Goal: Transaction & Acquisition: Purchase product/service

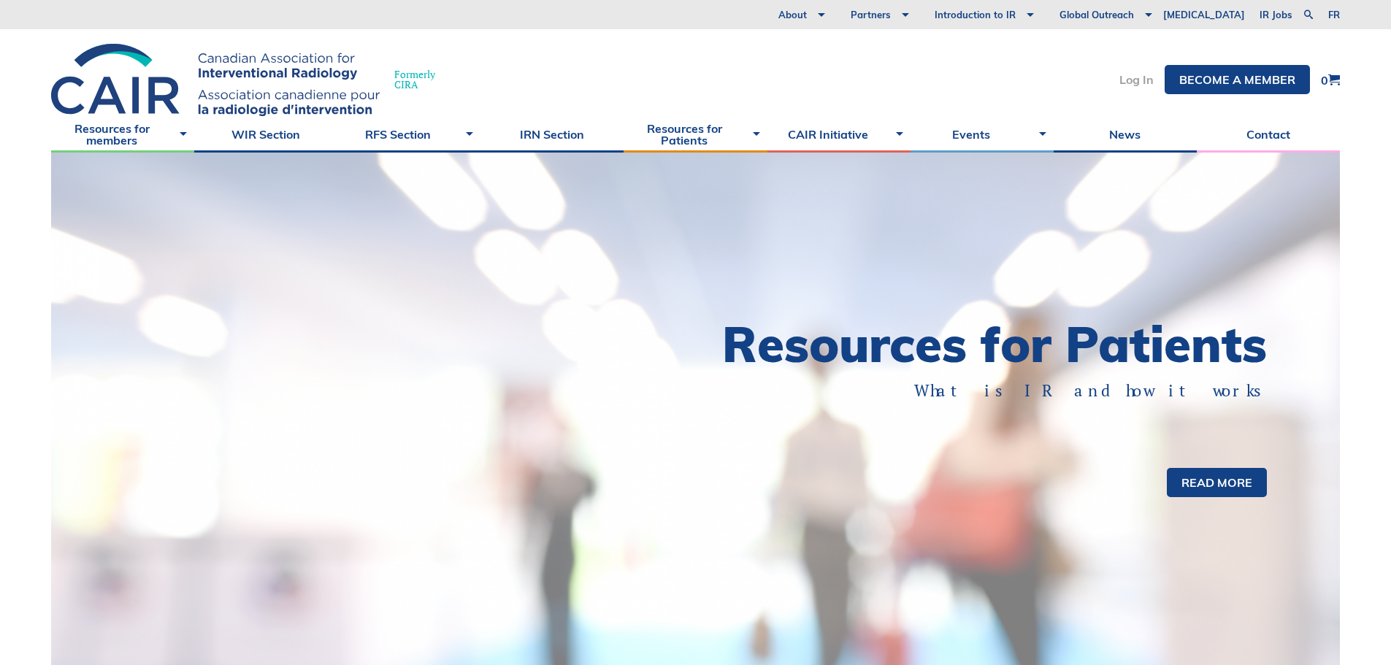
click at [1145, 84] on link "Log In" at bounding box center [1136, 80] width 34 height 12
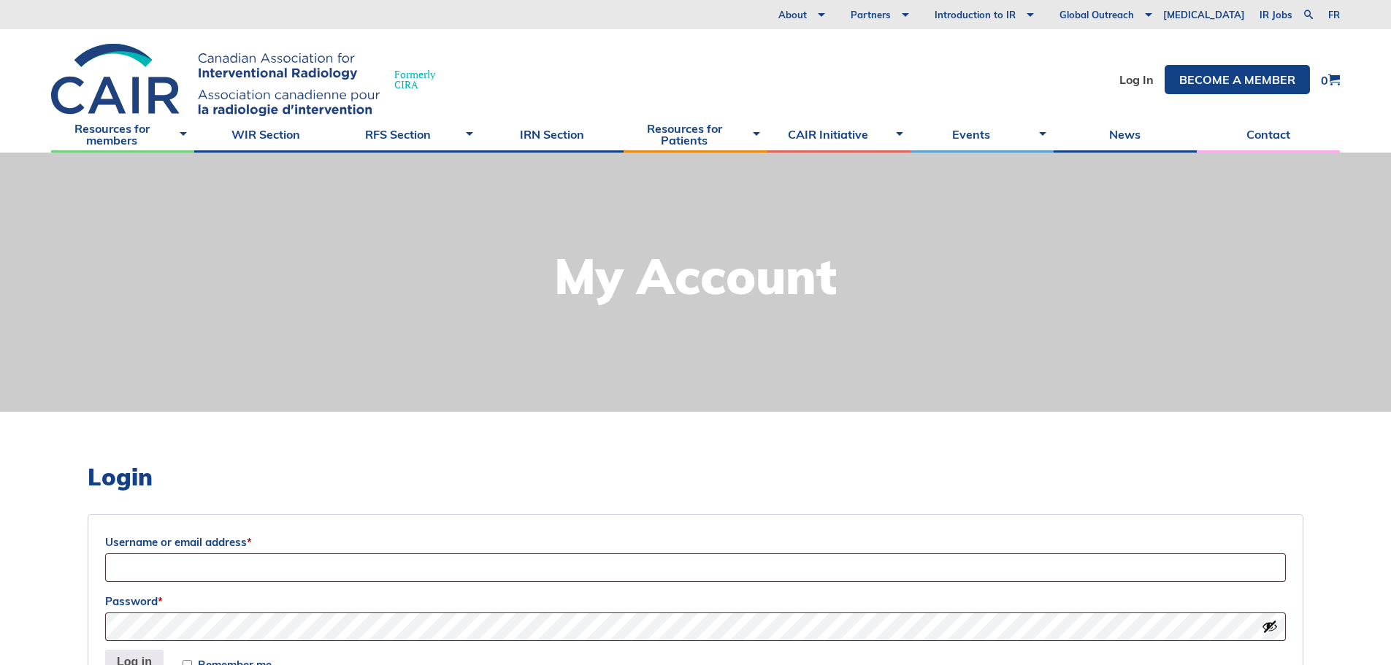
scroll to position [73, 0]
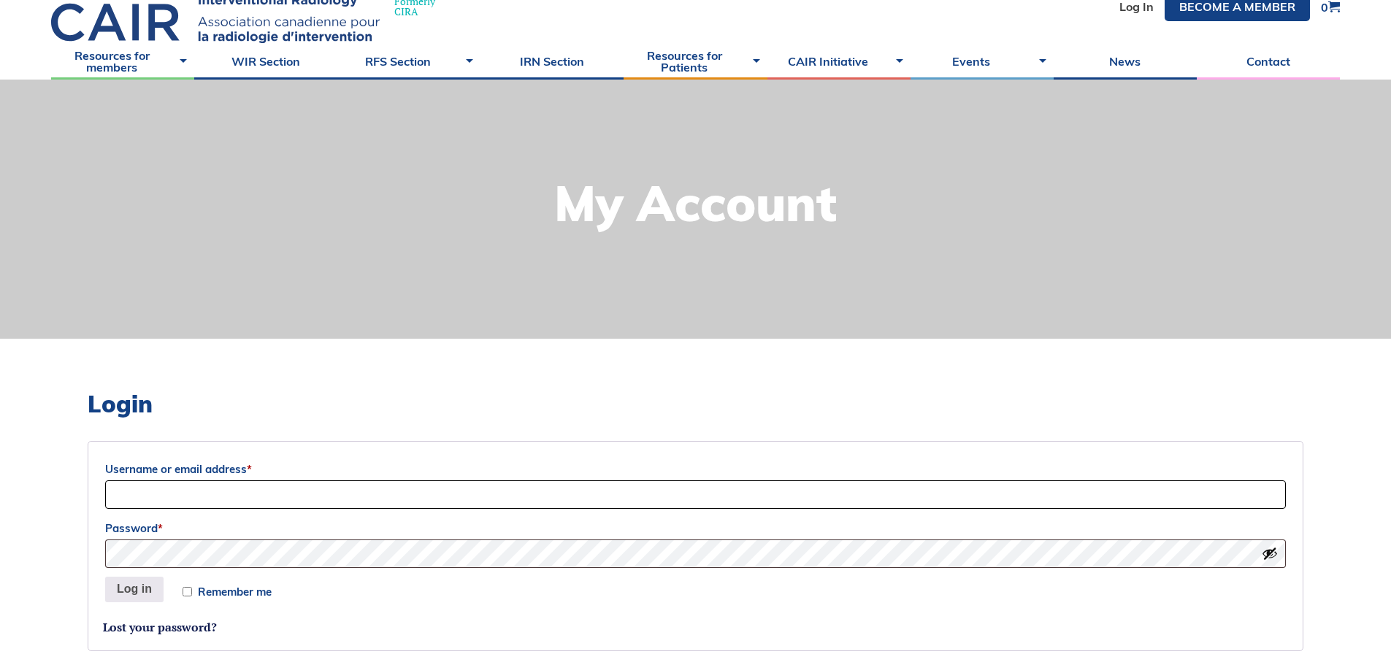
click at [597, 497] on input "Username or email address *" at bounding box center [695, 494] width 1180 height 28
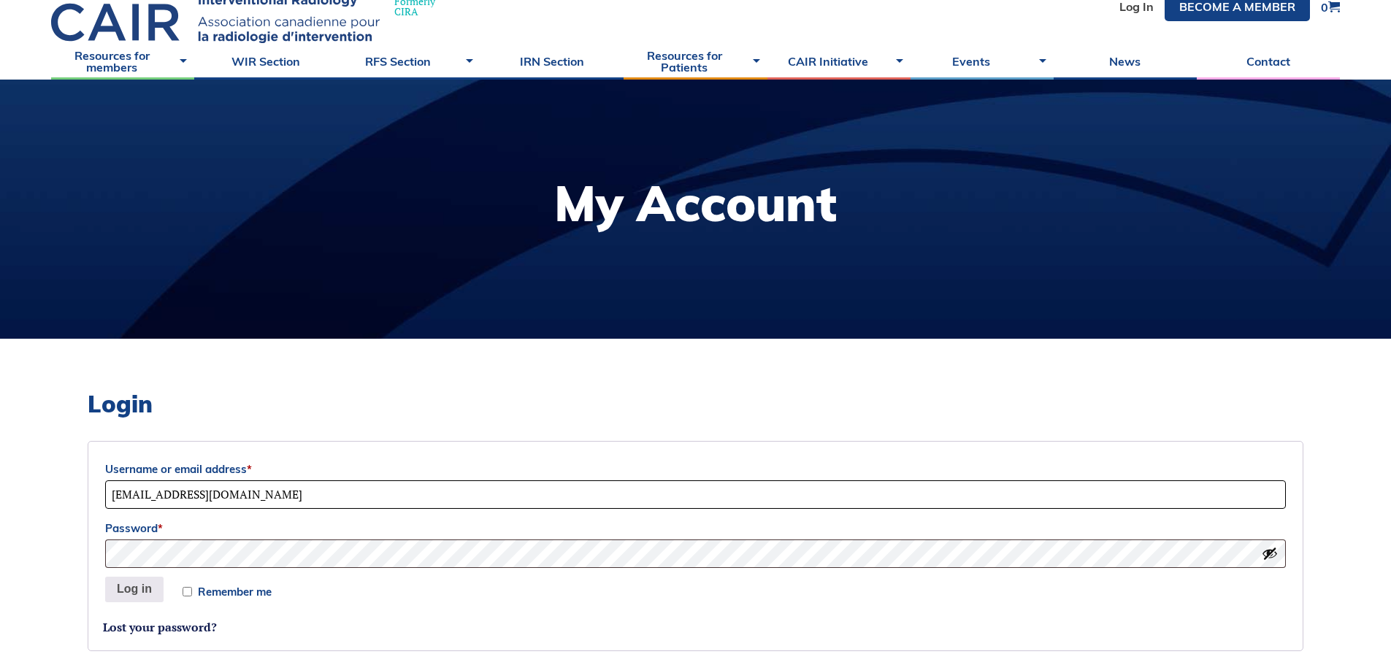
type input "[EMAIL_ADDRESS][DOMAIN_NAME]"
click at [240, 591] on span "Remember me" at bounding box center [235, 591] width 74 height 11
click at [192, 591] on input "Remember me" at bounding box center [187, 591] width 9 height 9
checkbox input "true"
click at [118, 573] on form "Username or email address * jjk2@ualberta.ca Password * Remember me Log in Lost…" at bounding box center [695, 546] width 1215 height 210
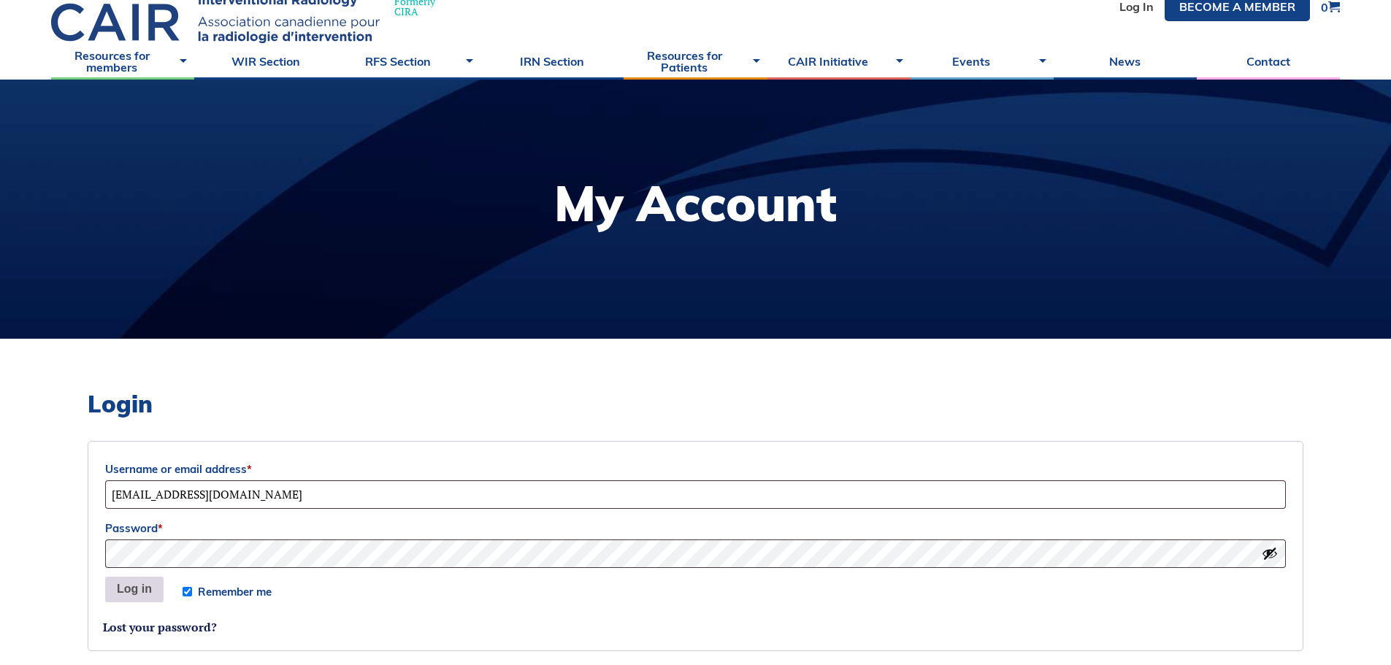
click at [125, 588] on button "Log in" at bounding box center [134, 590] width 58 height 26
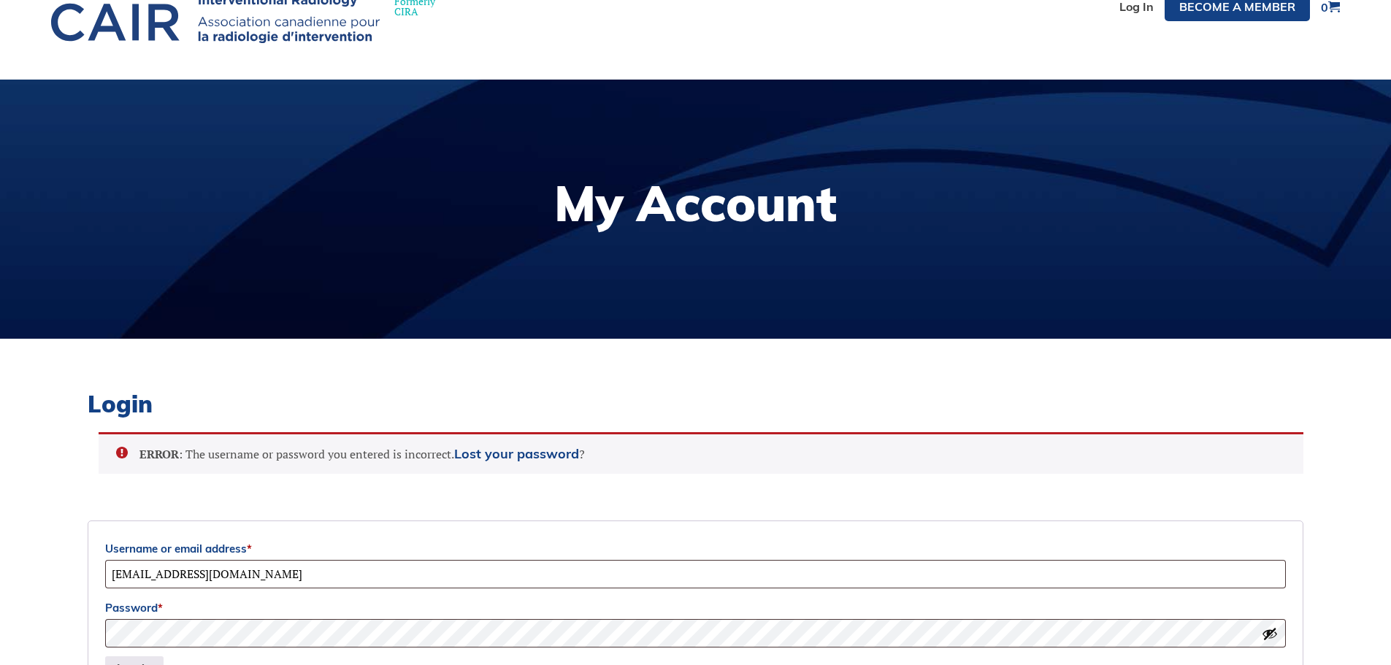
scroll to position [505, 0]
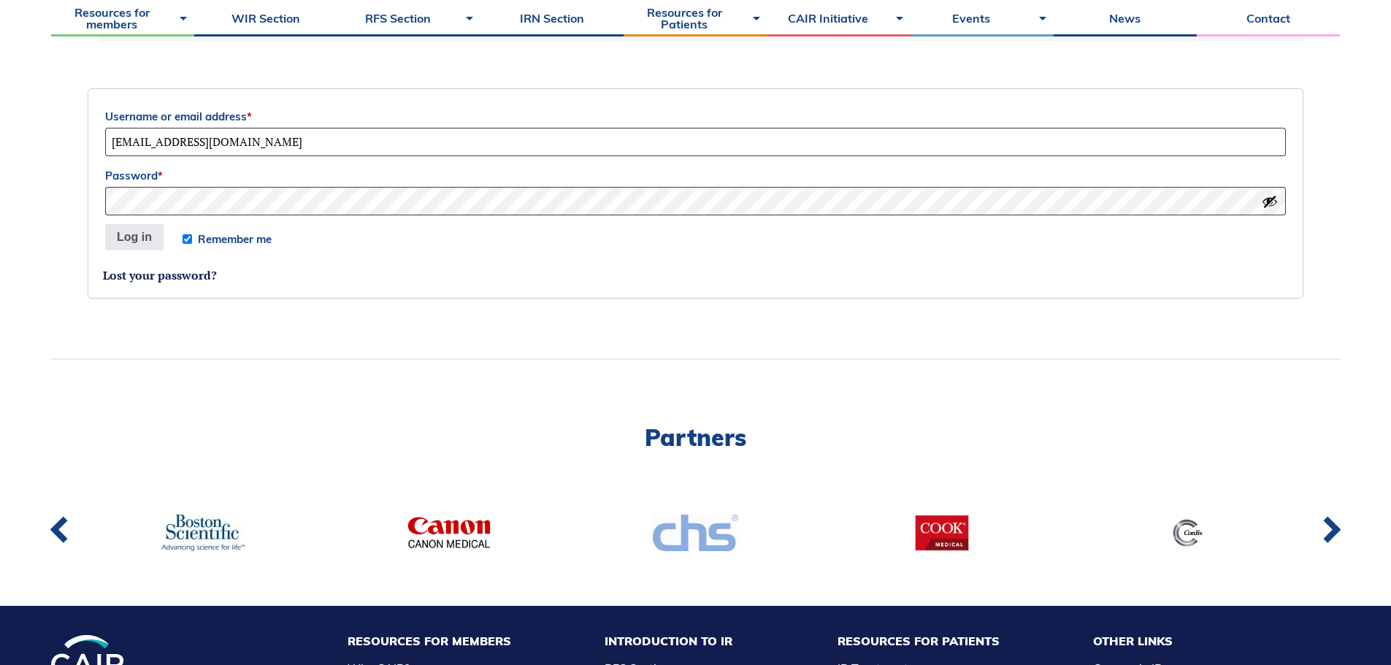
click at [1263, 206] on button "Show password" at bounding box center [1269, 201] width 16 height 16
click at [1263, 206] on button "Hide password" at bounding box center [1269, 201] width 16 height 16
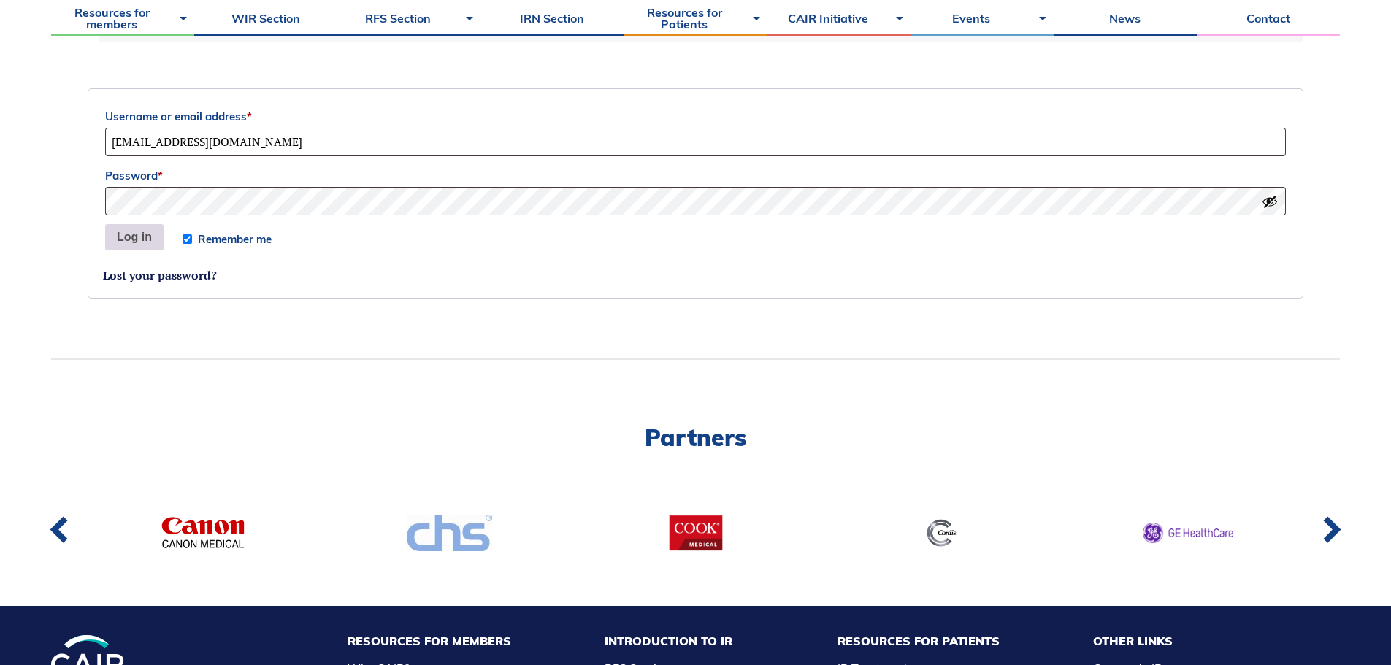
click at [130, 238] on button "Log in" at bounding box center [134, 237] width 58 height 26
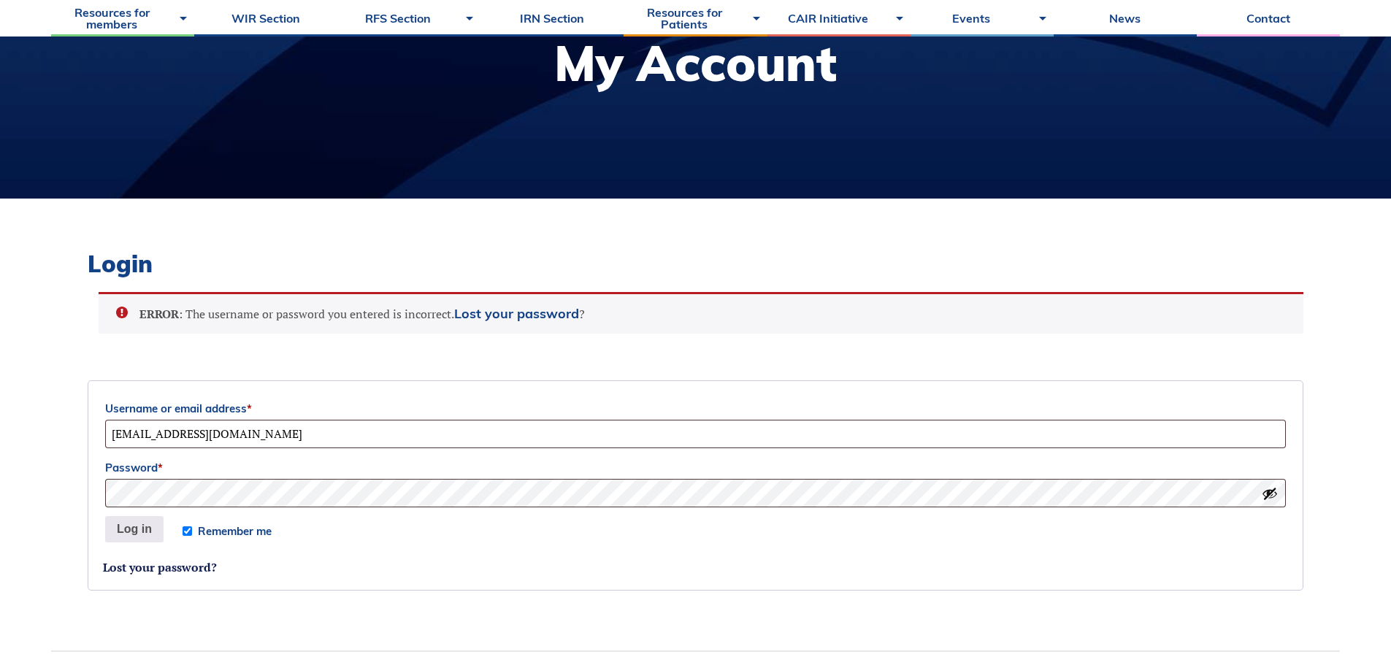
scroll to position [140, 0]
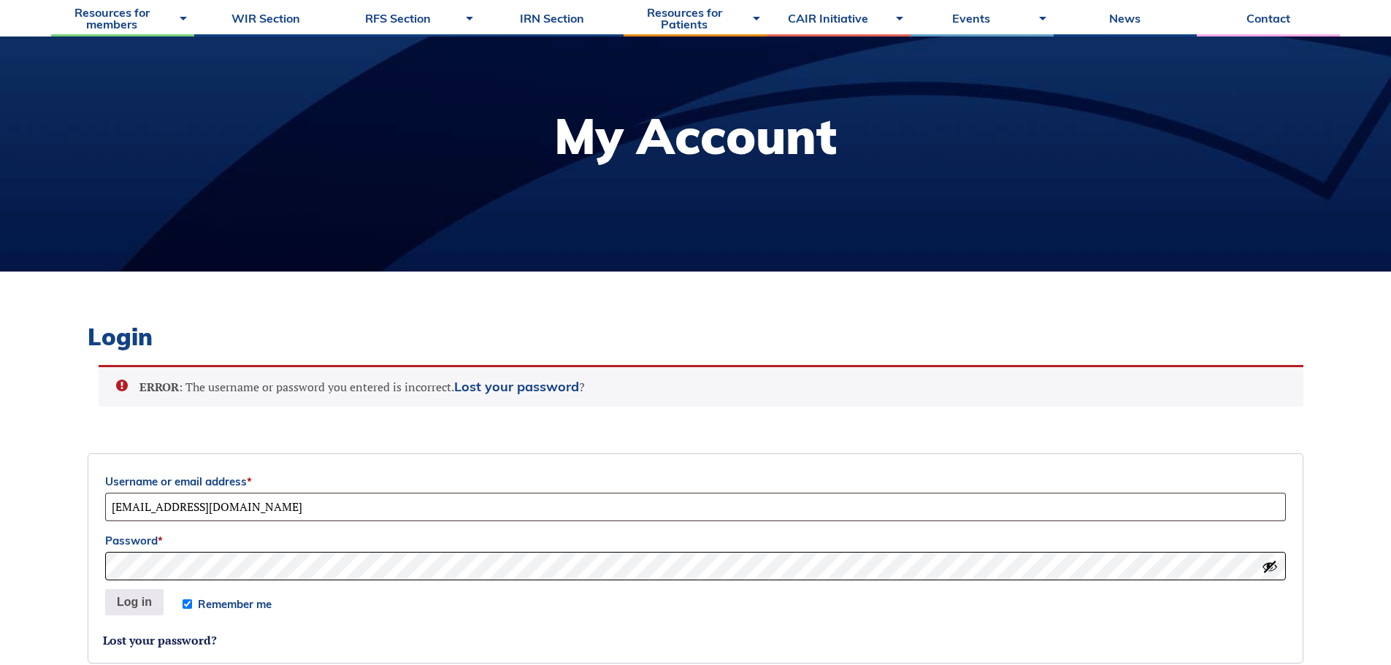
click at [105, 589] on button "Log in" at bounding box center [134, 602] width 58 height 26
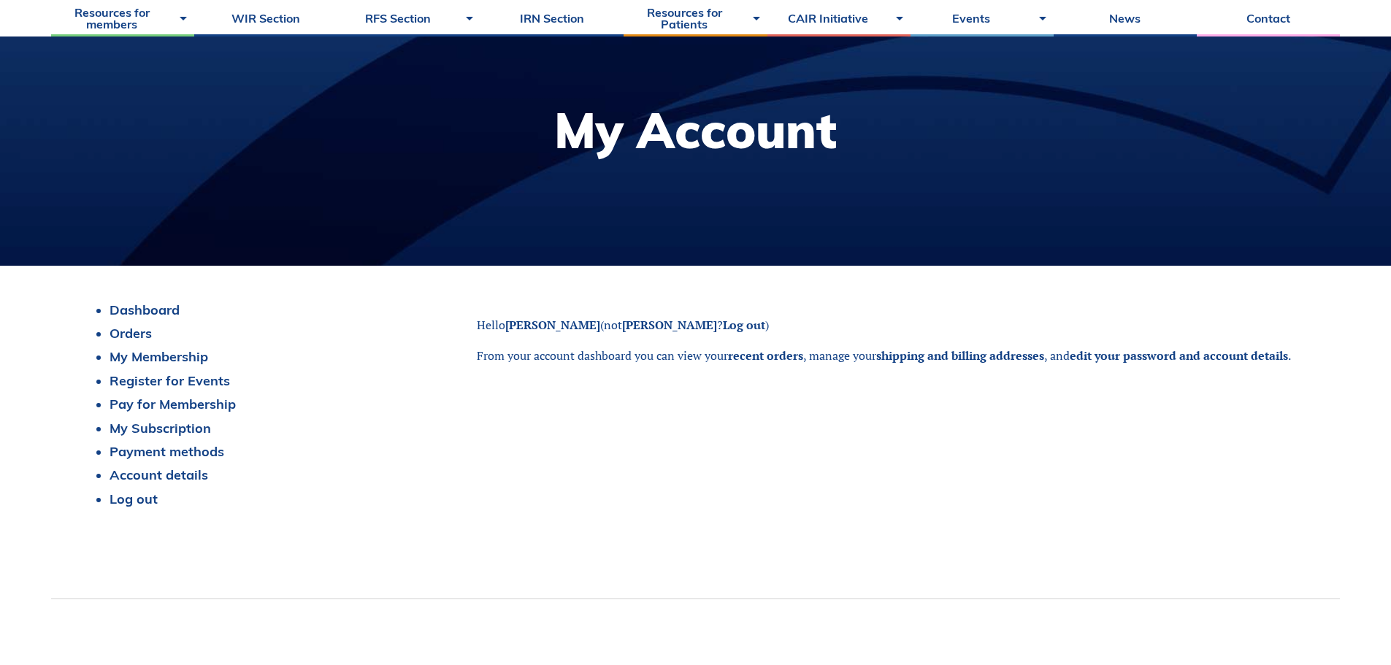
scroll to position [73, 0]
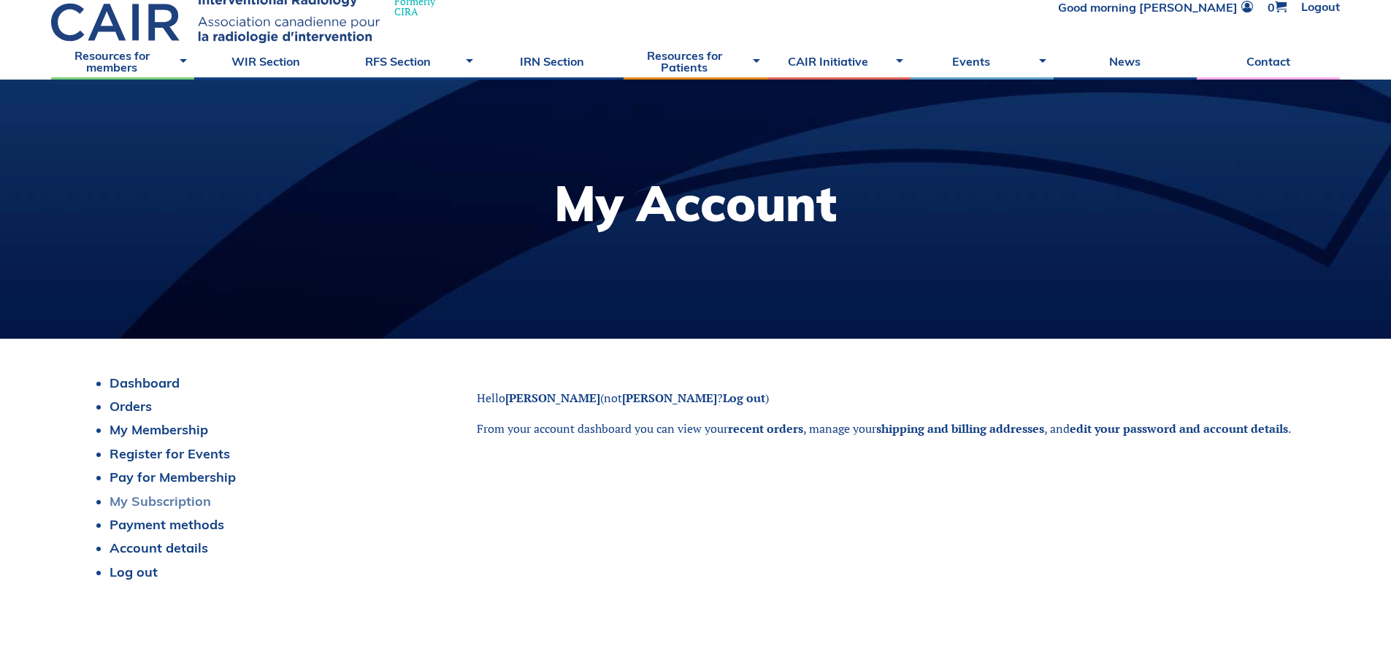
click at [180, 502] on link "My Subscription" at bounding box center [160, 501] width 101 height 17
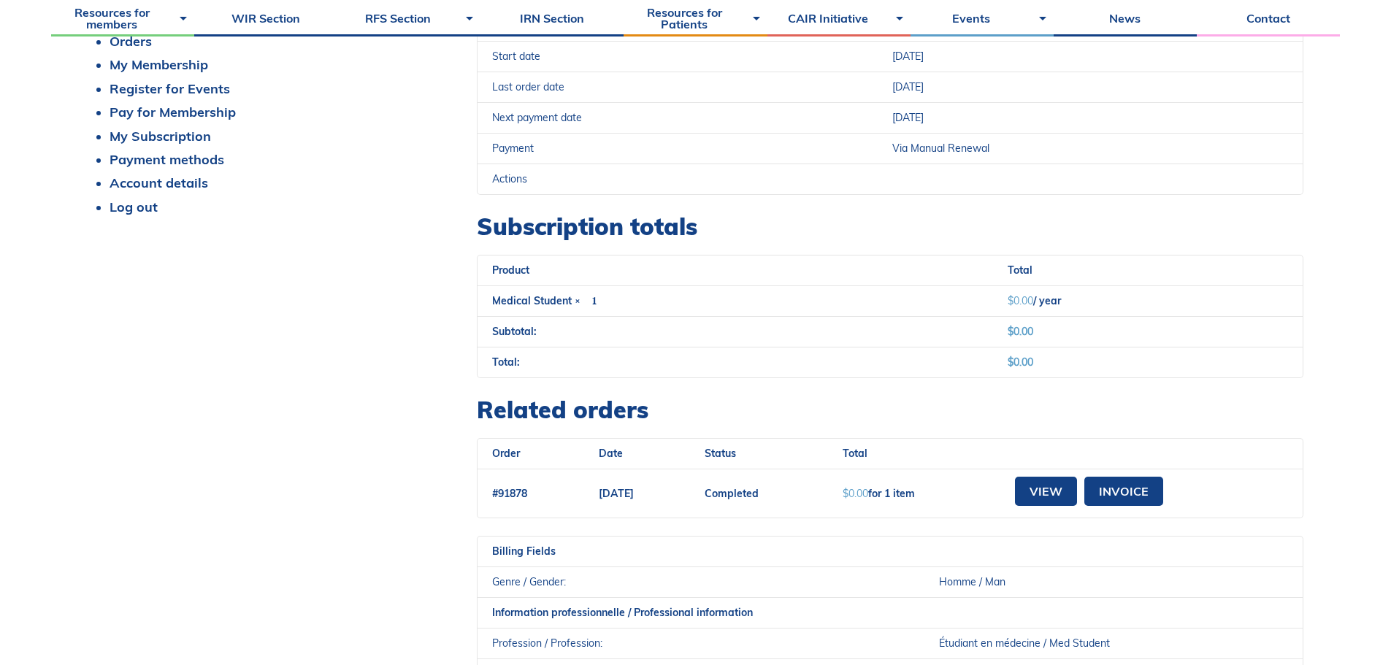
scroll to position [73, 0]
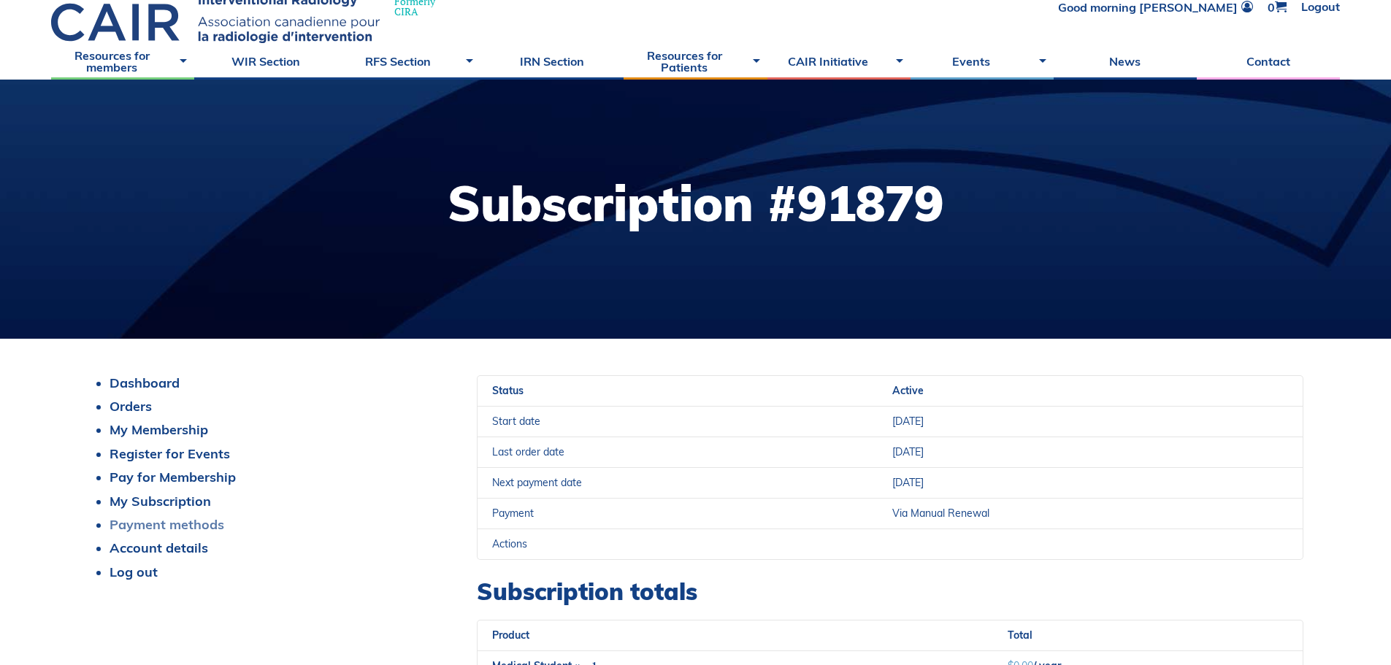
click at [205, 527] on link "Payment methods" at bounding box center [167, 524] width 115 height 17
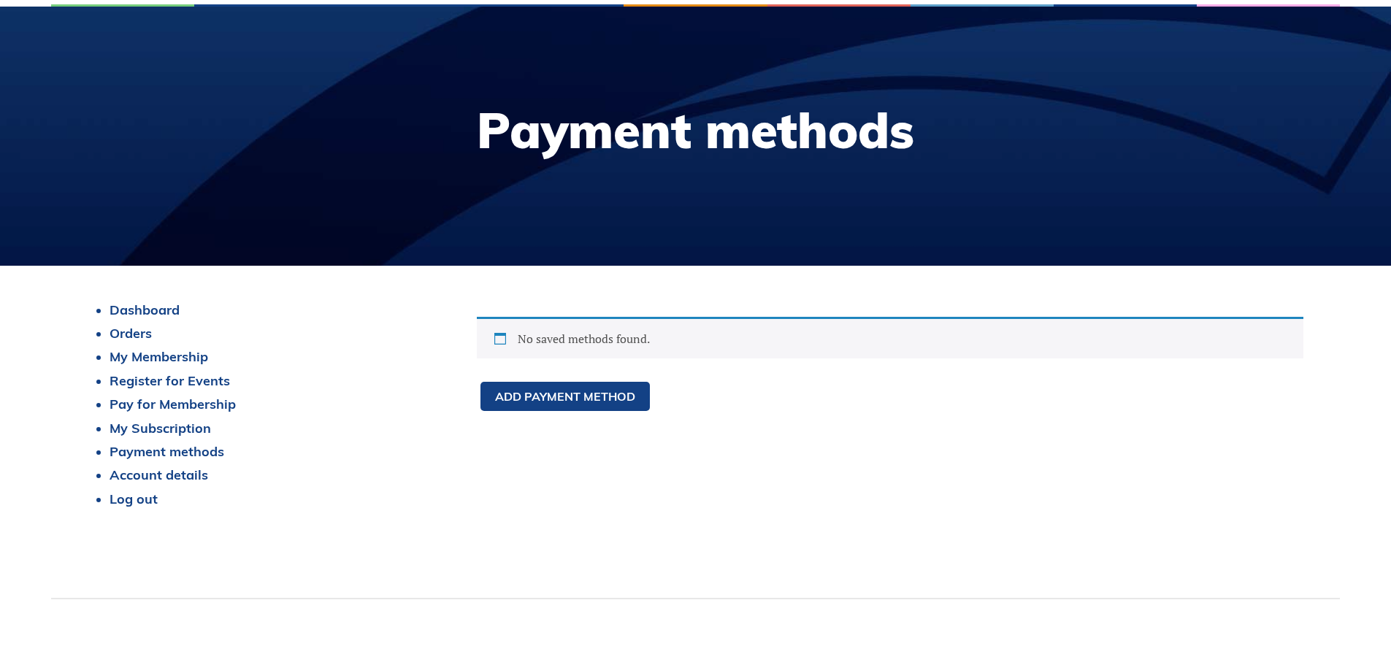
scroll to position [73, 0]
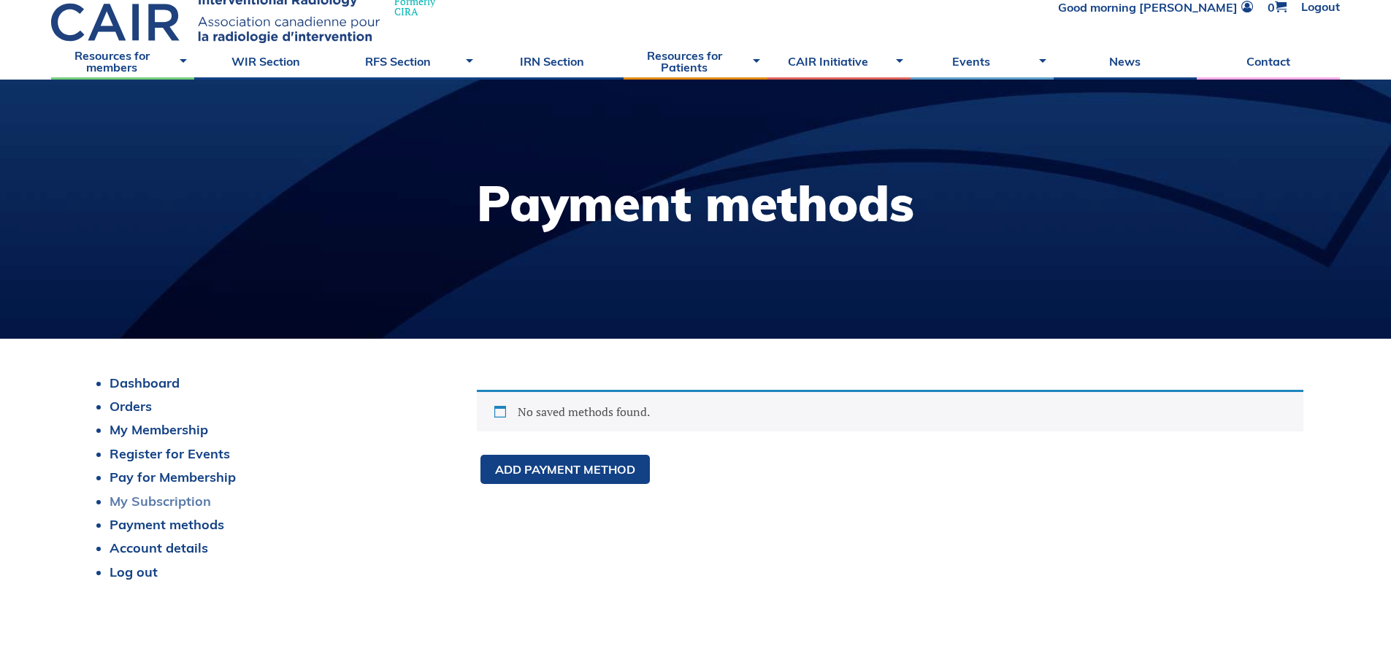
click at [192, 502] on link "My Subscription" at bounding box center [160, 501] width 101 height 17
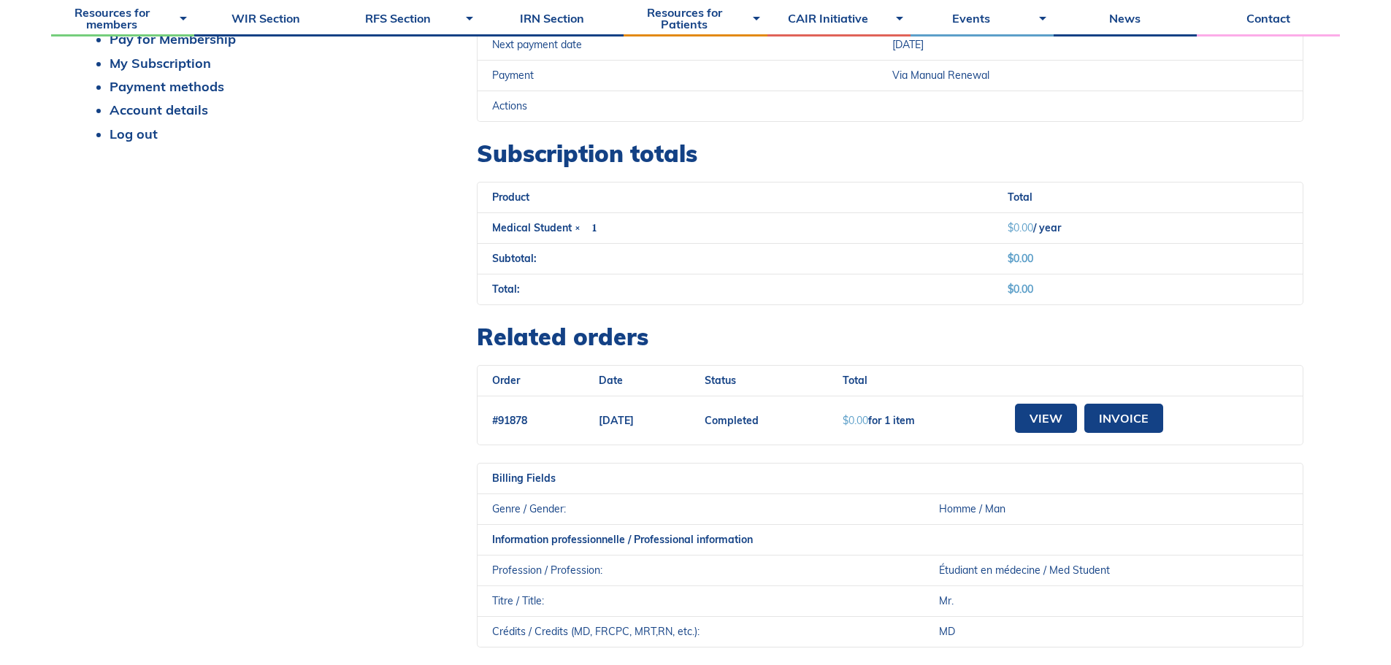
scroll to position [219, 0]
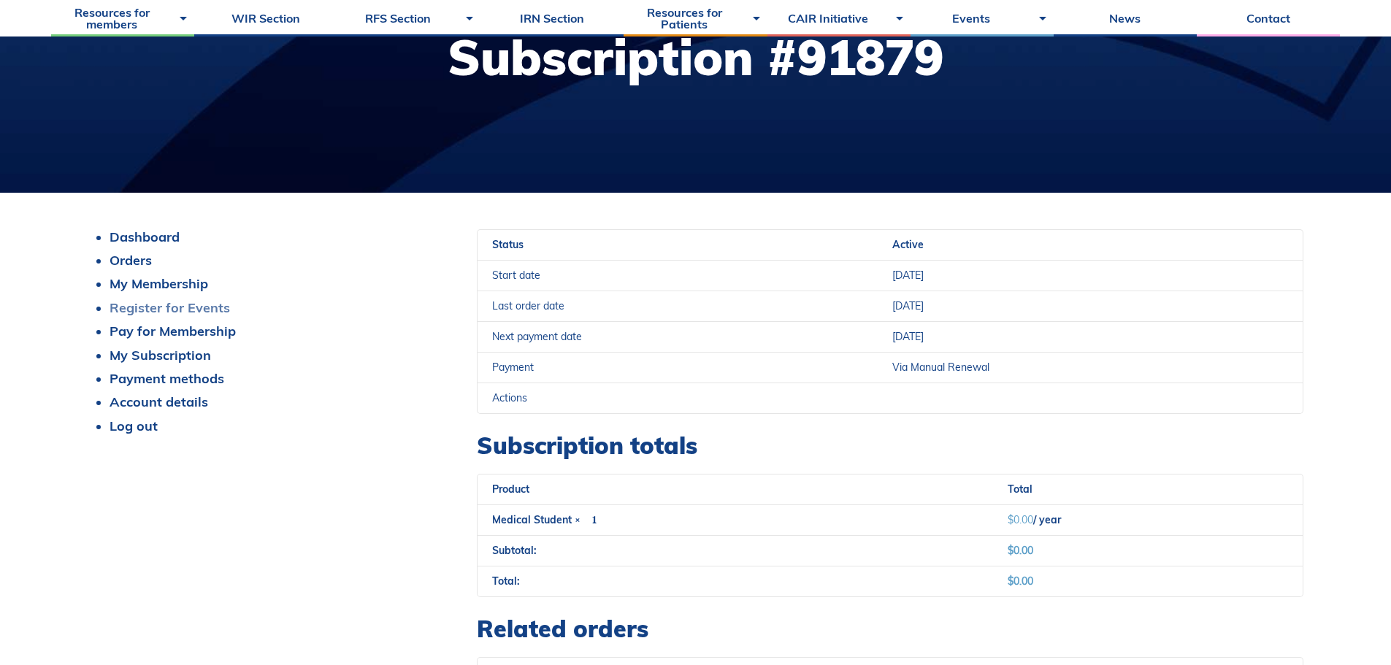
click at [138, 302] on link "Register for Events" at bounding box center [170, 307] width 120 height 17
click at [150, 284] on link "My Membership" at bounding box center [159, 283] width 99 height 17
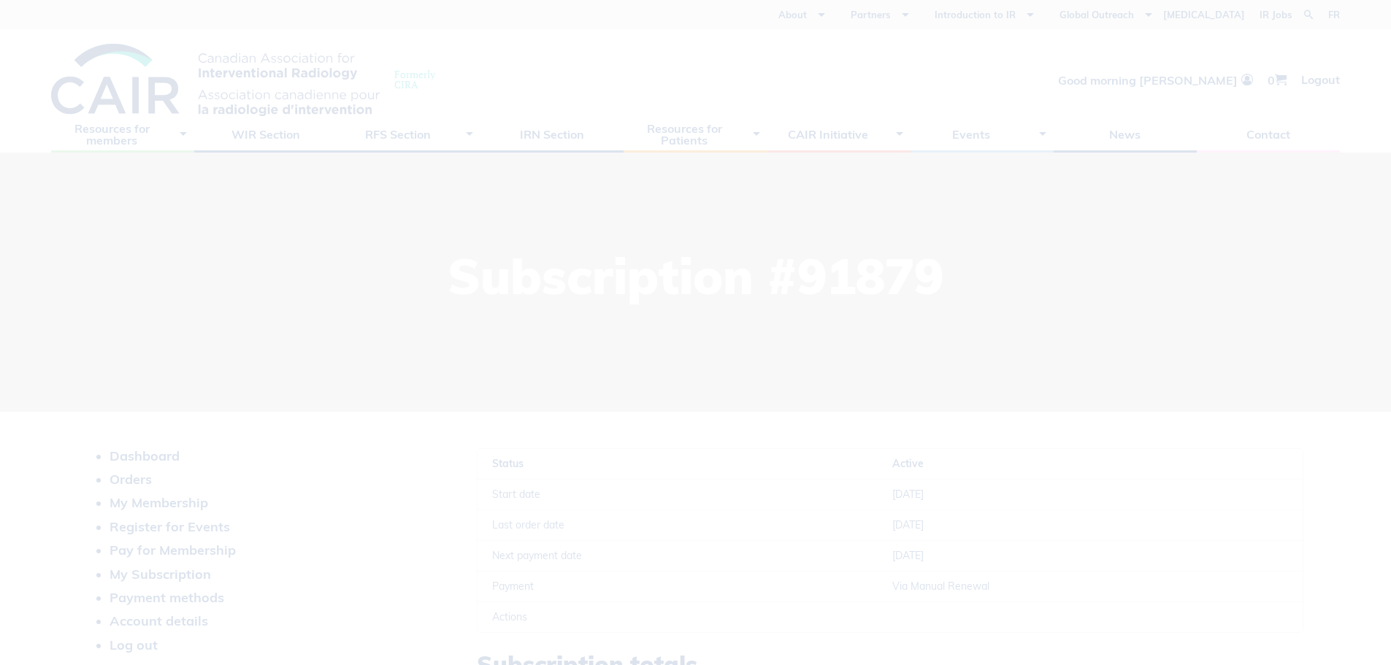
scroll to position [219, 0]
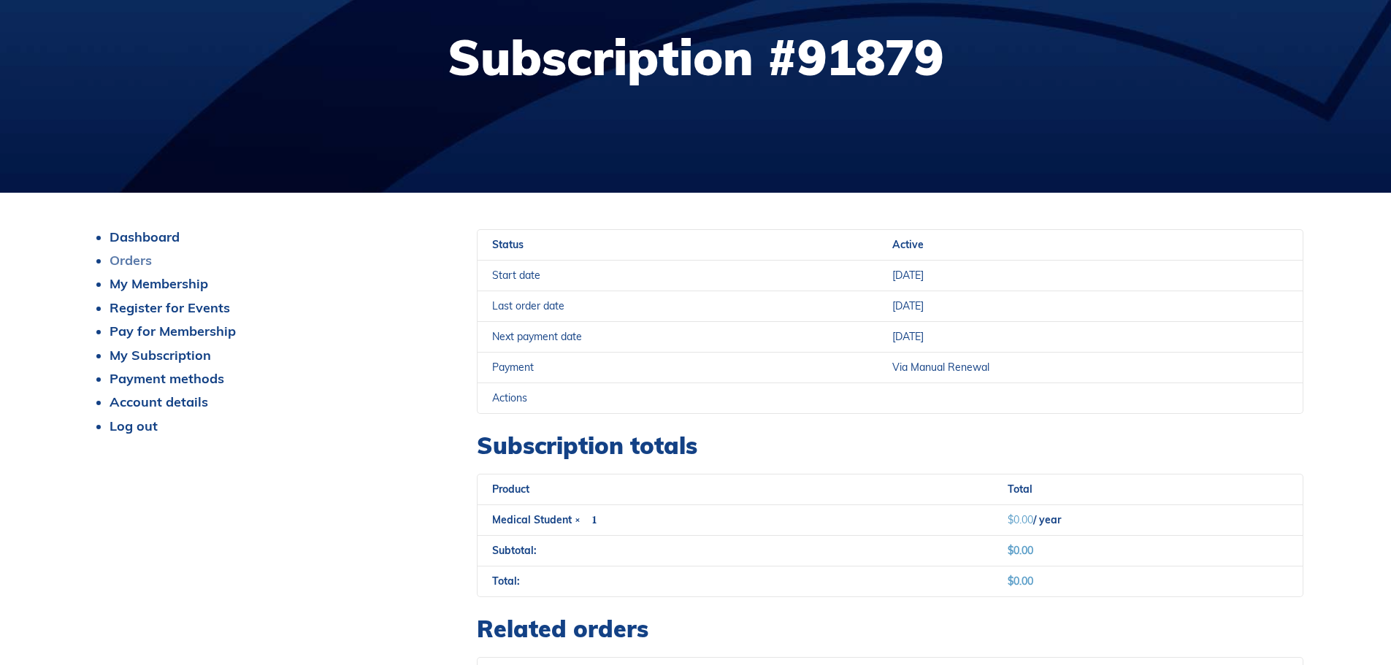
click at [139, 261] on link "Orders" at bounding box center [131, 260] width 42 height 17
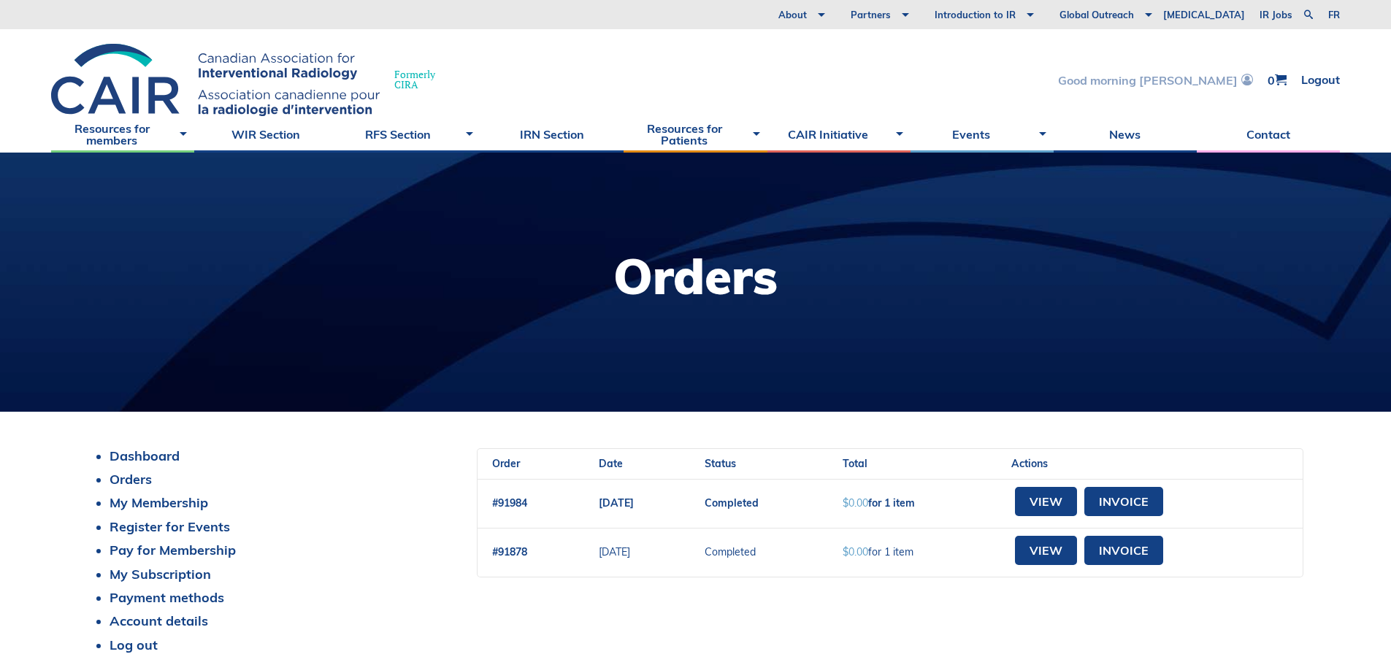
click at [1229, 81] on link "Good morning [PERSON_NAME]" at bounding box center [1155, 80] width 195 height 12
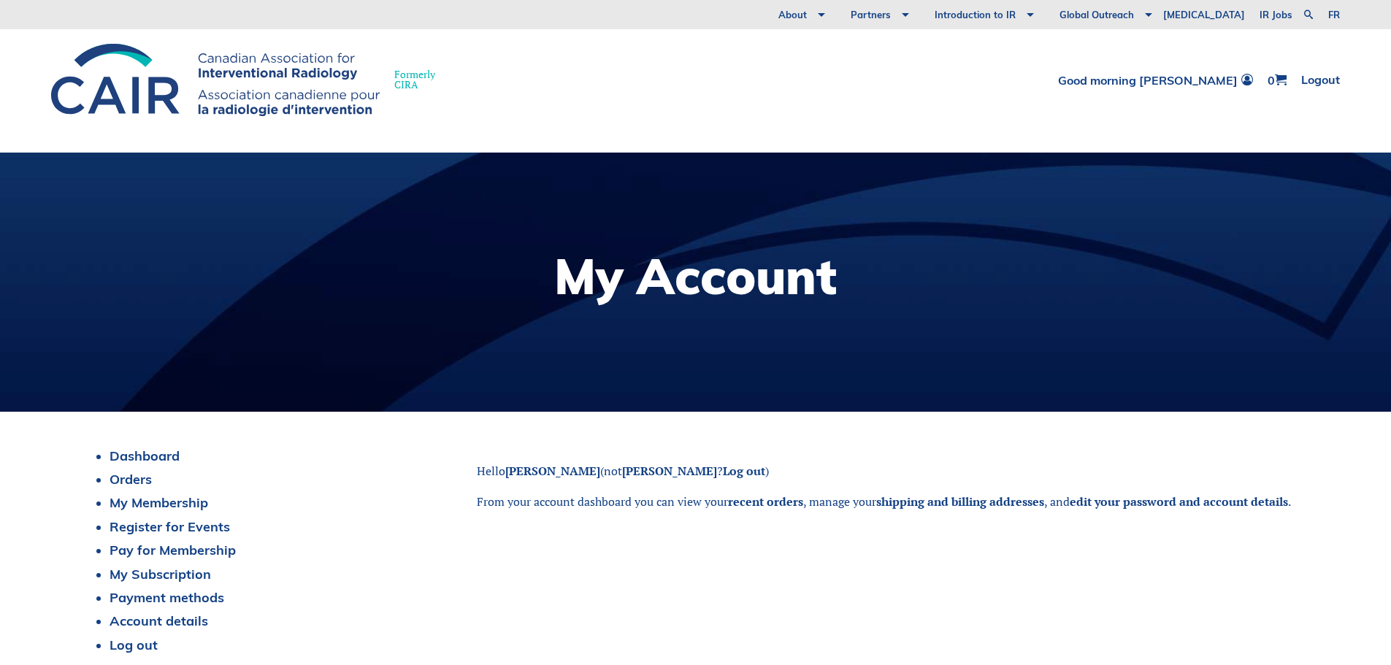
scroll to position [292, 0]
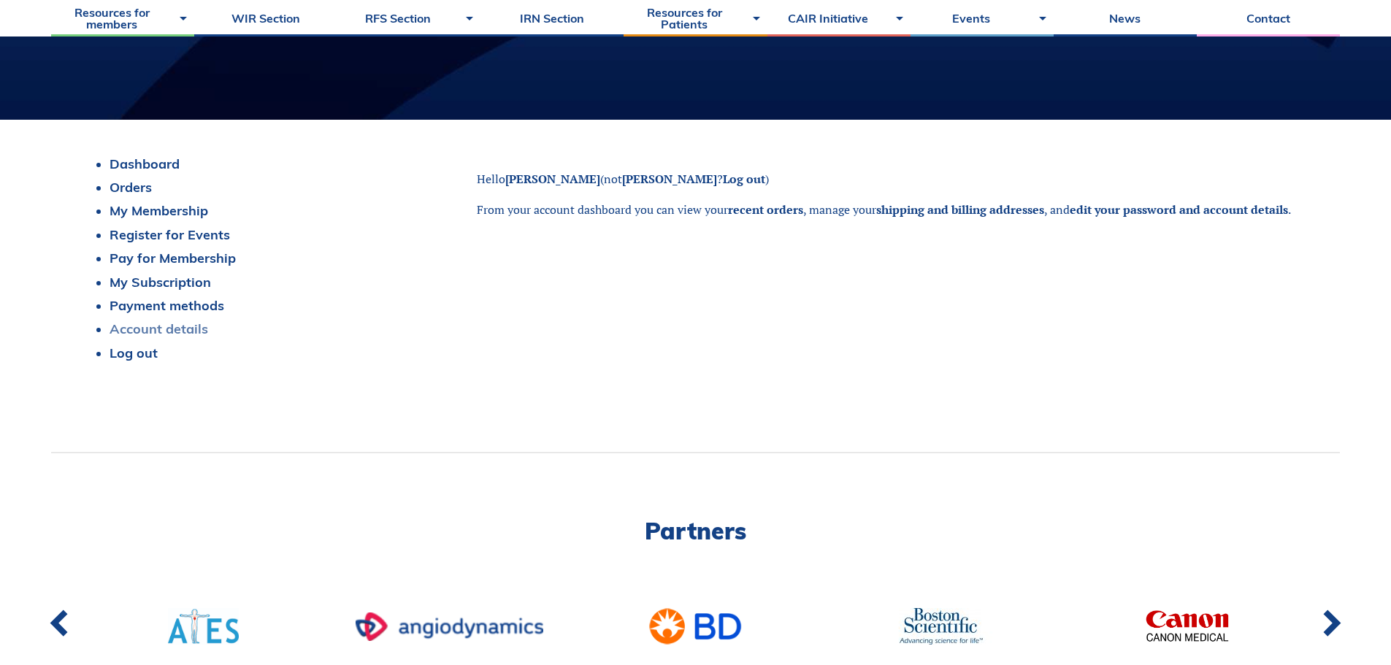
click at [175, 337] on link "Account details" at bounding box center [159, 328] width 99 height 17
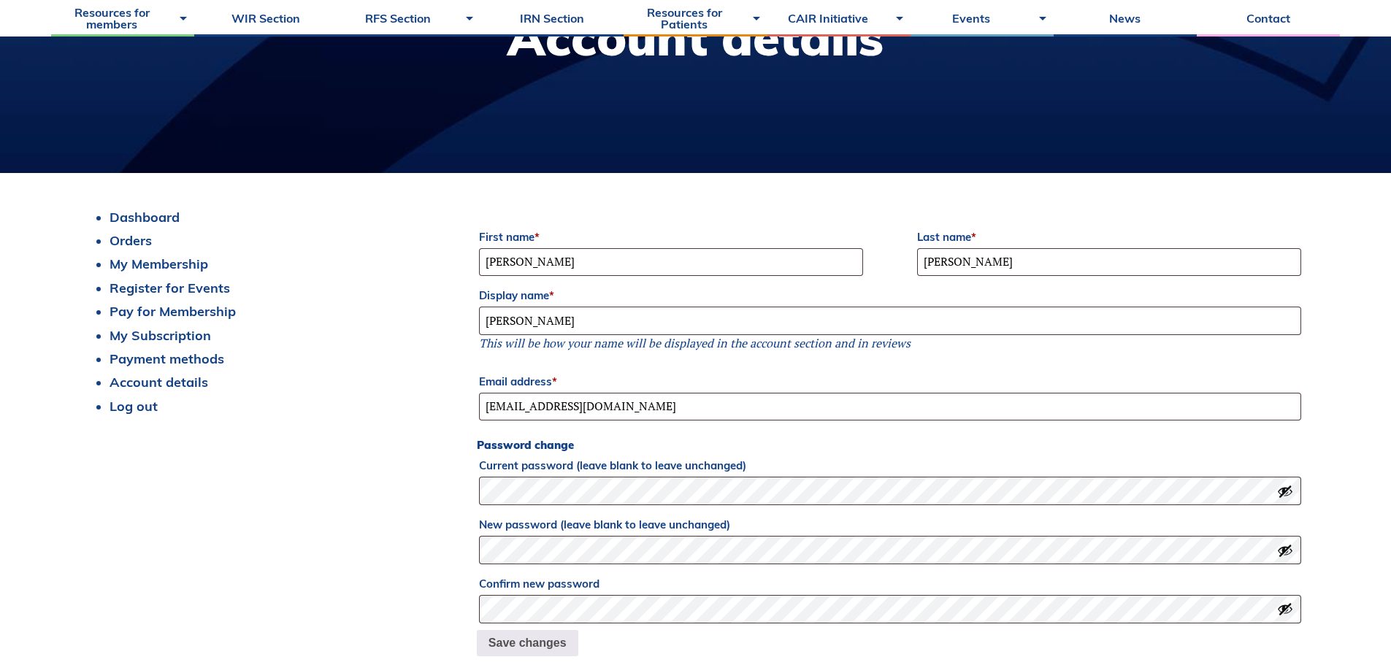
scroll to position [166, 0]
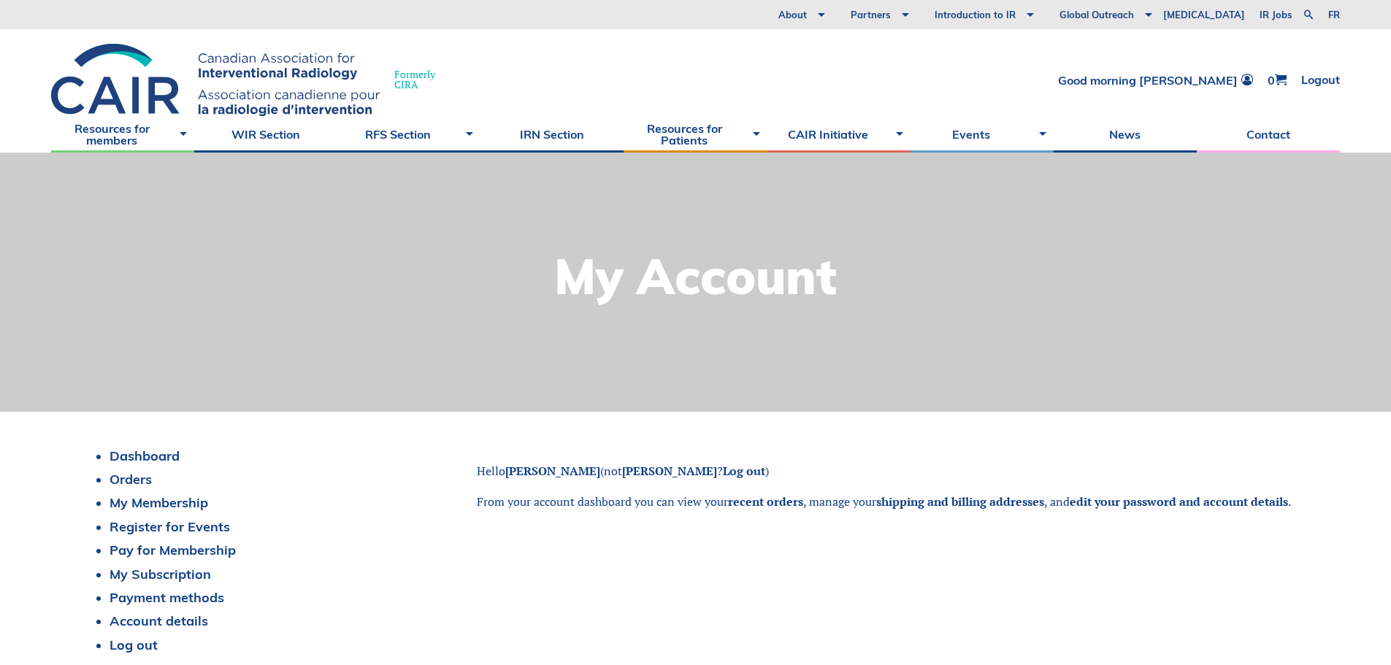
scroll to position [219, 0]
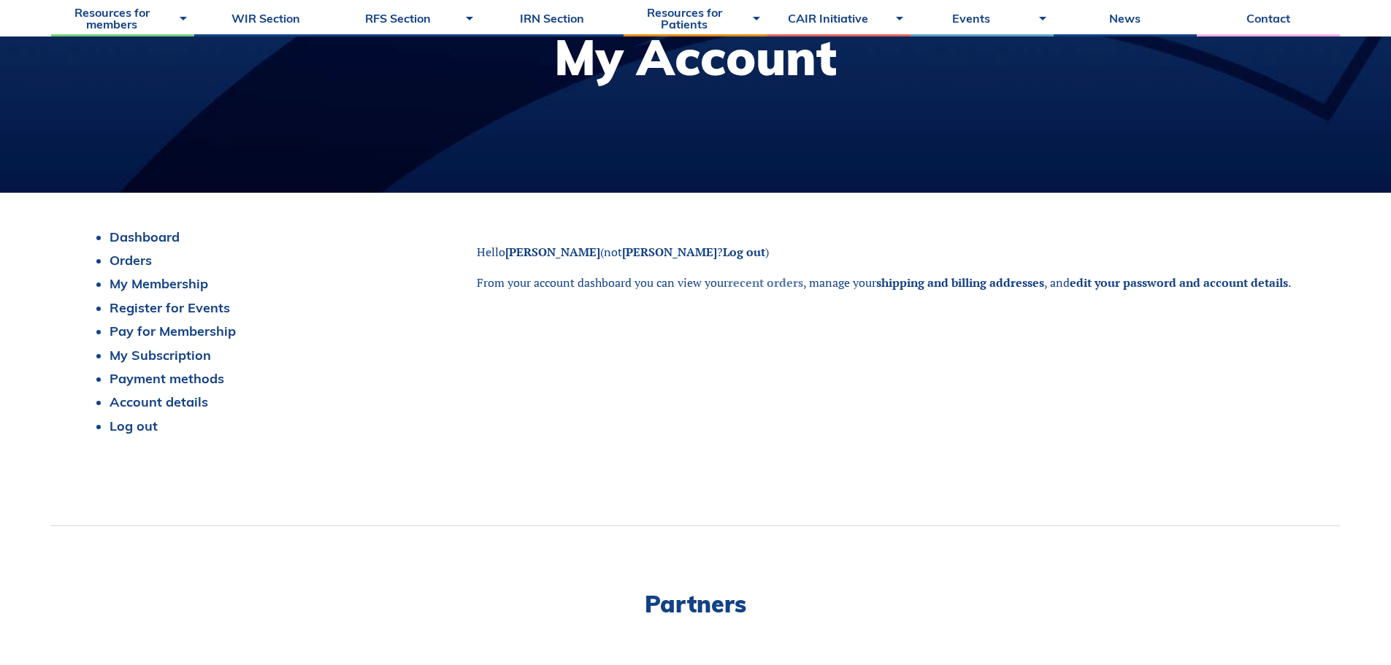
click at [760, 277] on link "recent orders" at bounding box center [765, 282] width 75 height 16
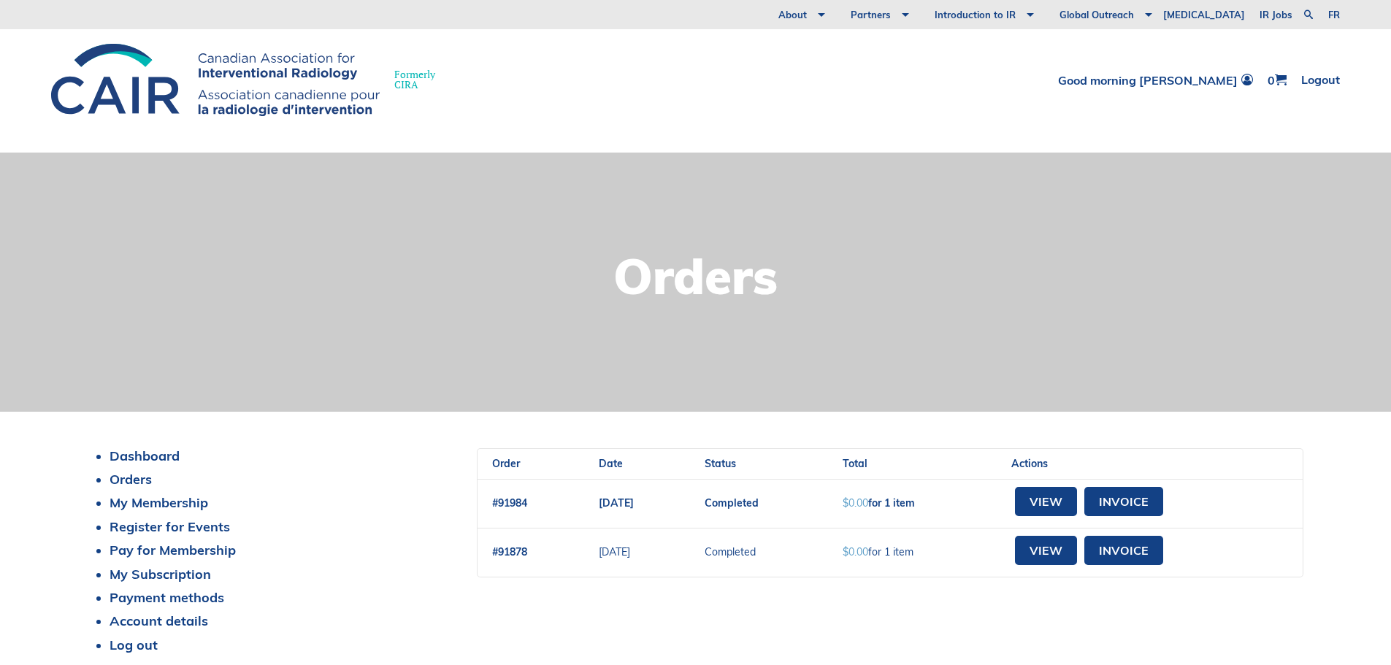
scroll to position [219, 0]
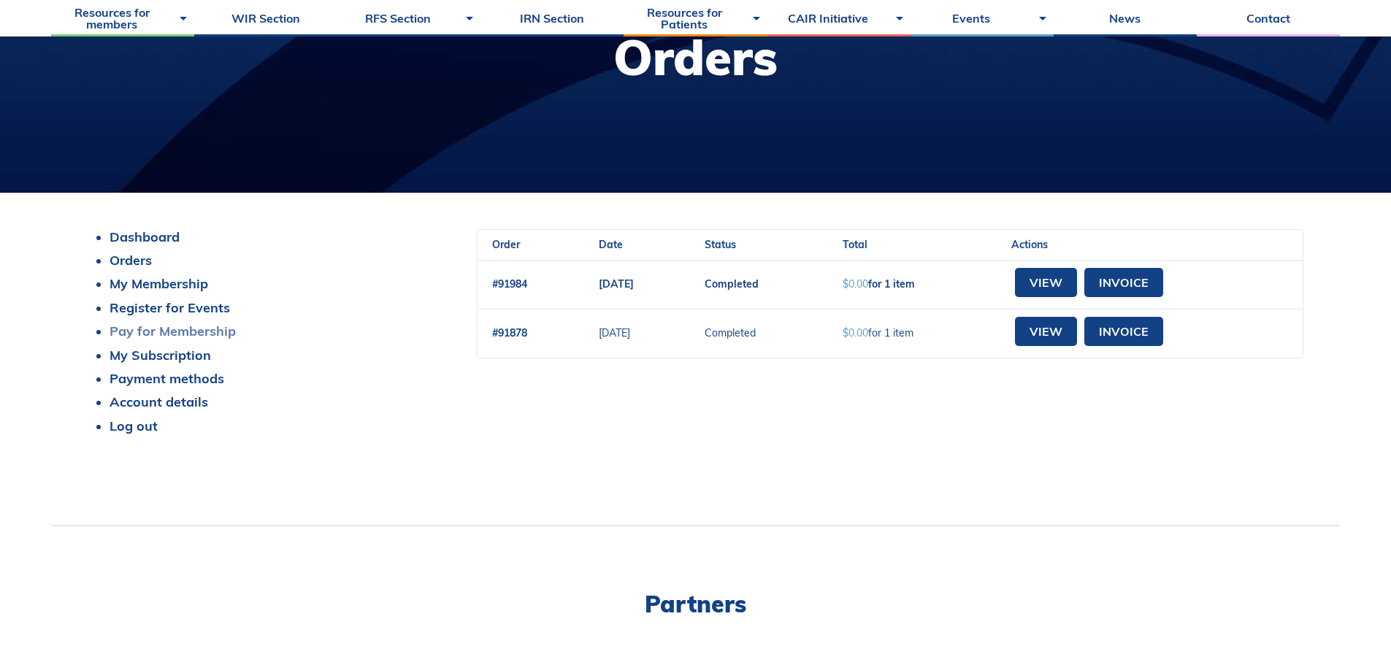
click at [169, 334] on link "Pay for Membership" at bounding box center [173, 331] width 126 height 17
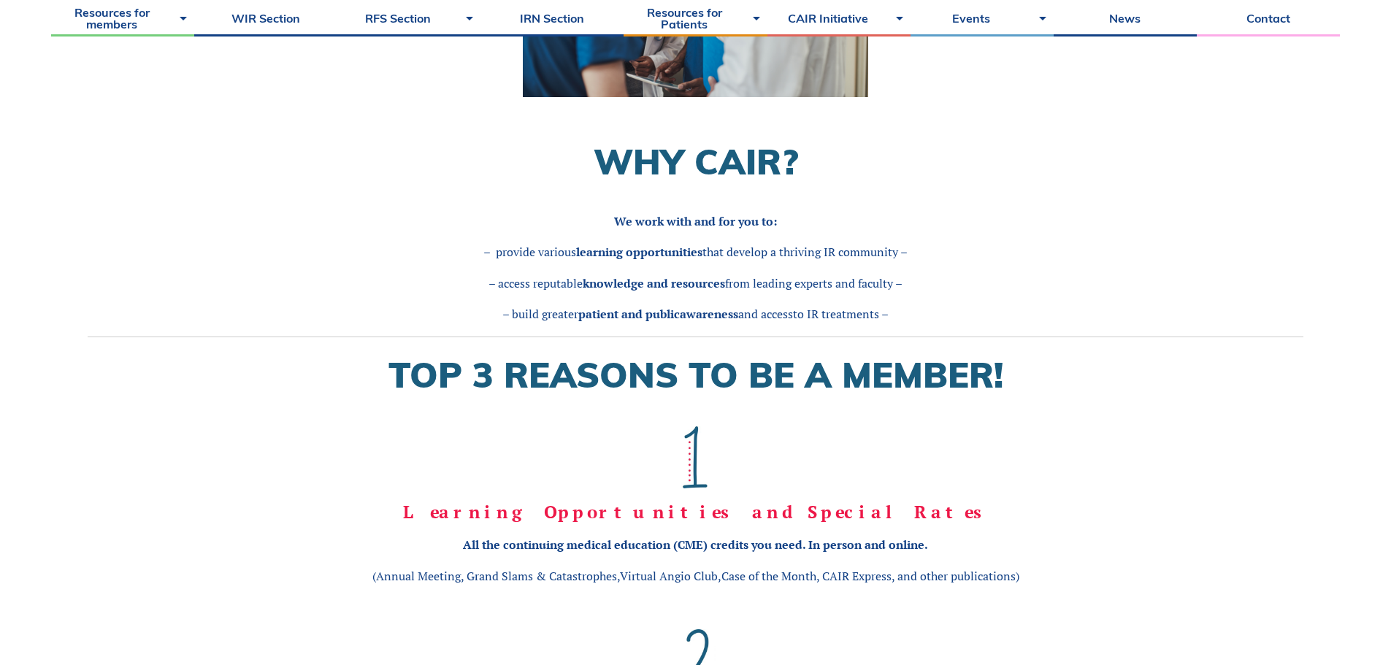
scroll to position [511, 0]
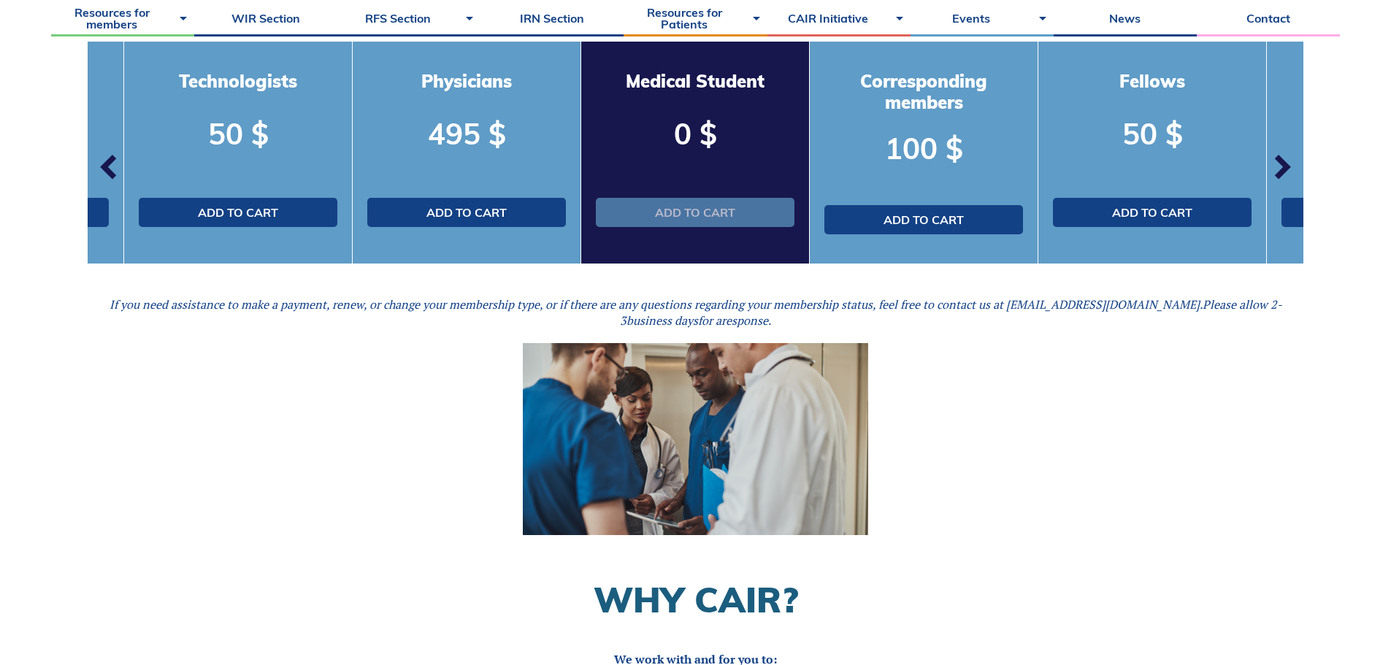
click at [701, 218] on link "Add to cart" at bounding box center [695, 212] width 199 height 29
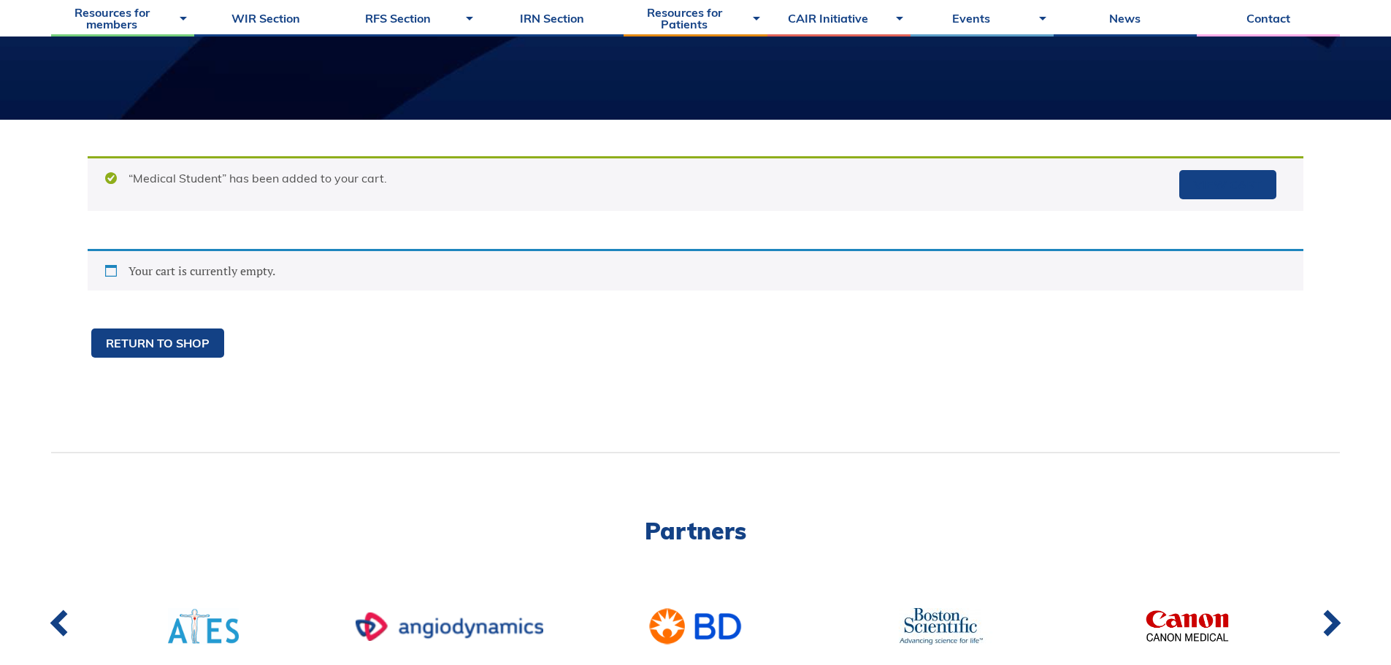
scroll to position [219, 0]
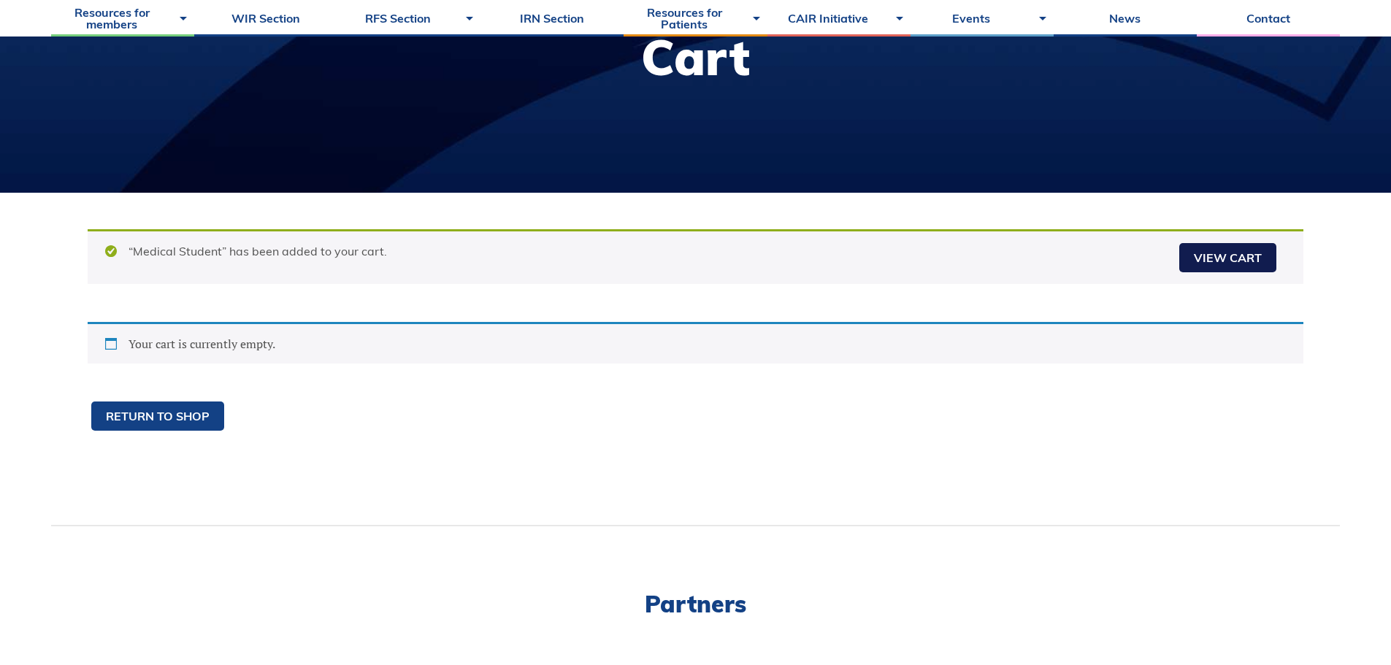
click at [1236, 262] on link "View cart" at bounding box center [1227, 257] width 97 height 29
